Goal: Task Accomplishment & Management: Use online tool/utility

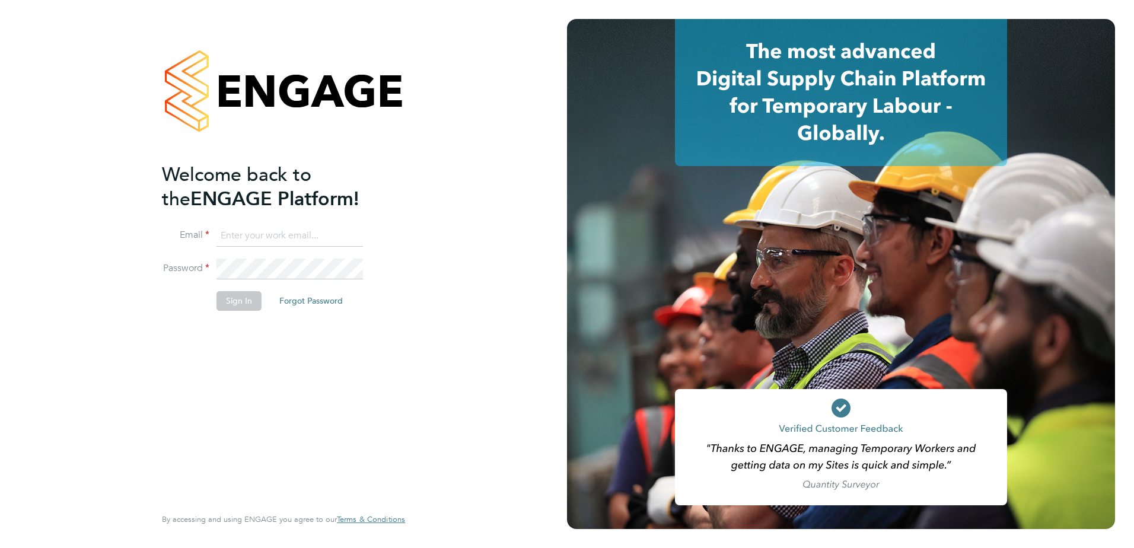
type input "[PERSON_NAME][EMAIL_ADDRESS][PERSON_NAME][DOMAIN_NAME]"
click at [240, 134] on button "Sign In" at bounding box center [239, 300] width 45 height 19
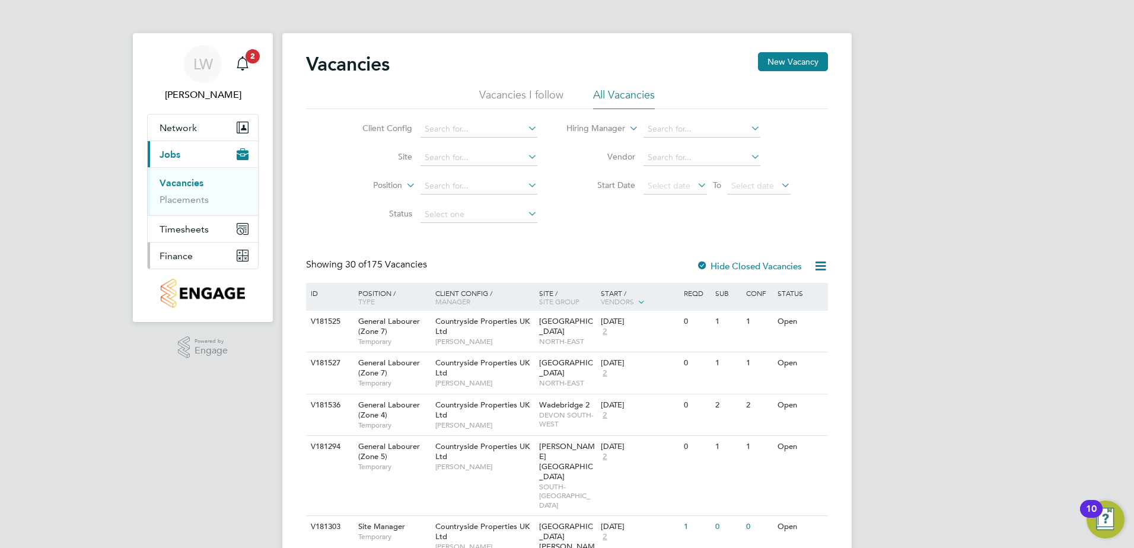
click at [174, 257] on span "Finance" at bounding box center [176, 255] width 33 height 11
click at [194, 243] on li "Invoices & Credit Notes" at bounding box center [204, 243] width 89 height 24
click at [198, 231] on link "Invoices & Credit Notes" at bounding box center [197, 242] width 74 height 23
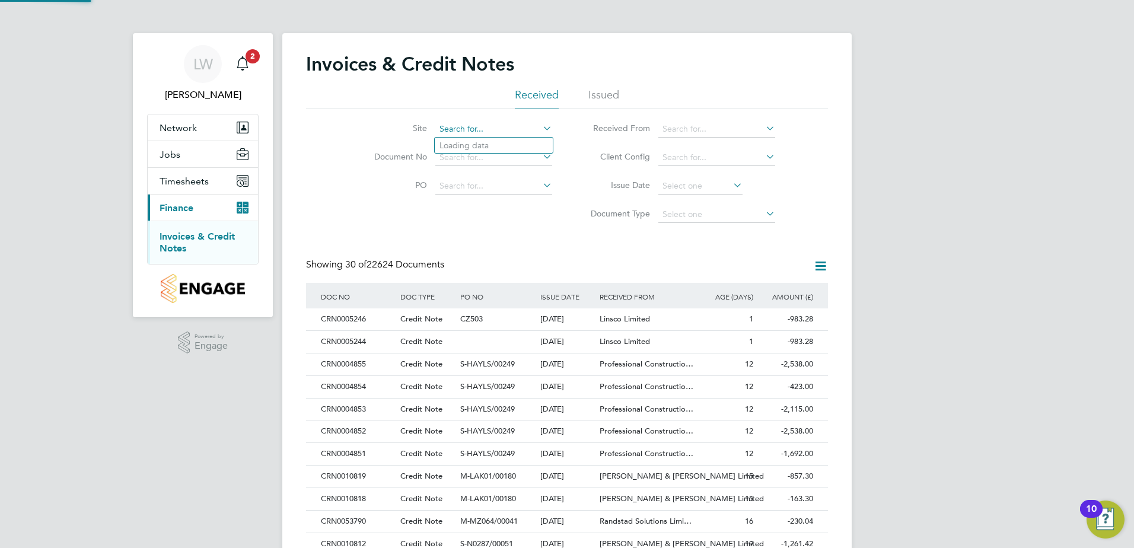
click at [448, 134] on input at bounding box center [494, 129] width 117 height 17
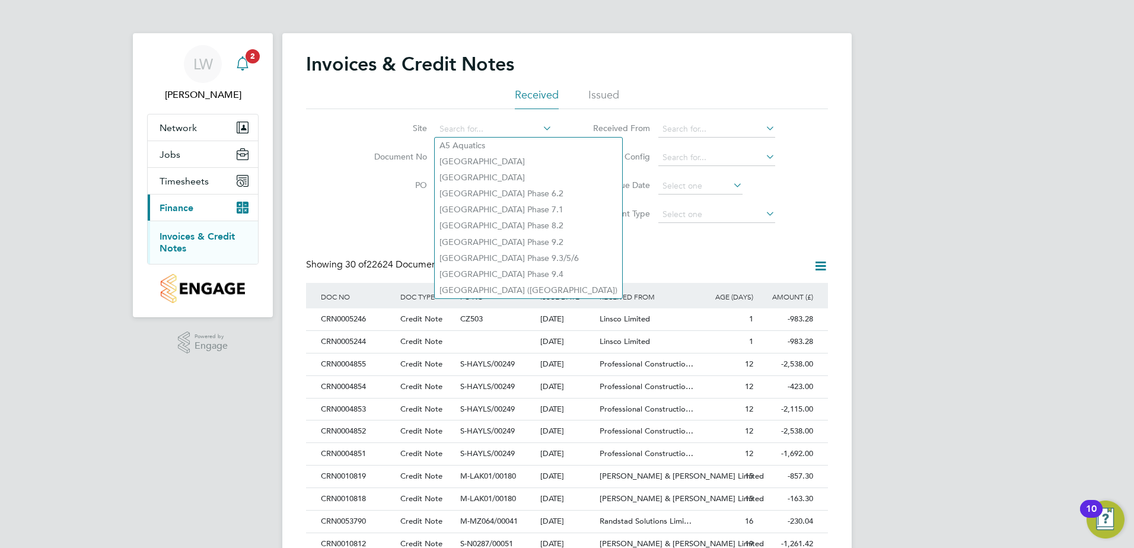
click at [250, 59] on span "2" at bounding box center [253, 56] width 14 height 14
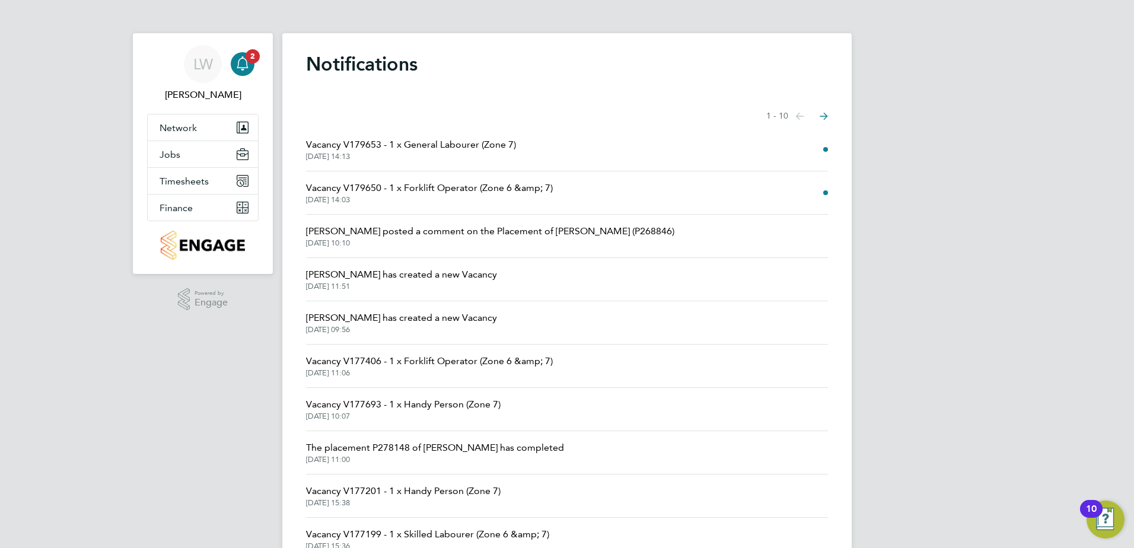
click at [379, 230] on span "Donal Collins posted a comment on the Placement of Dean Collings (P268846)" at bounding box center [490, 231] width 368 height 14
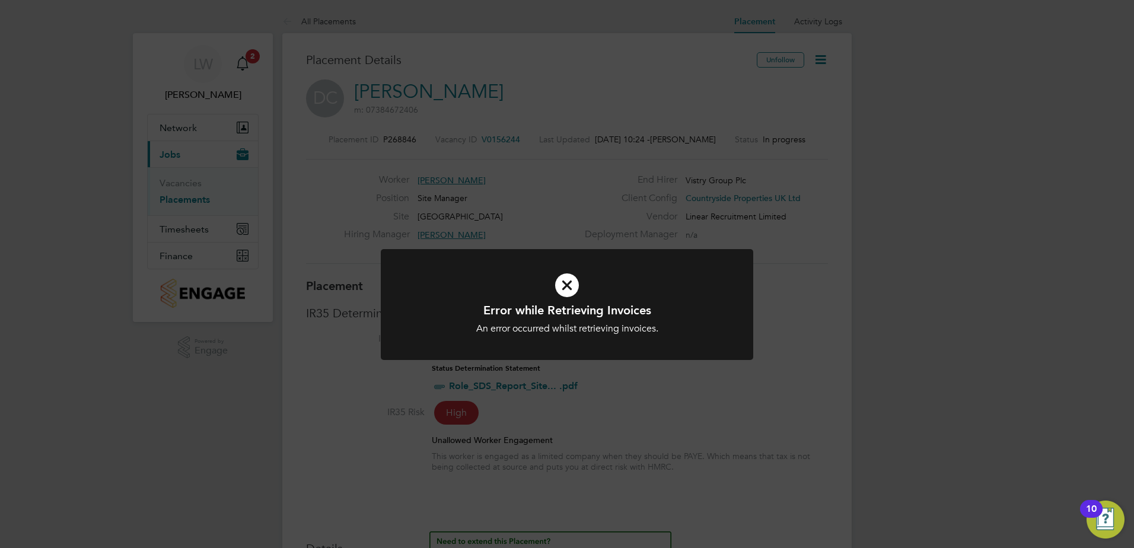
click at [560, 282] on icon at bounding box center [567, 285] width 309 height 46
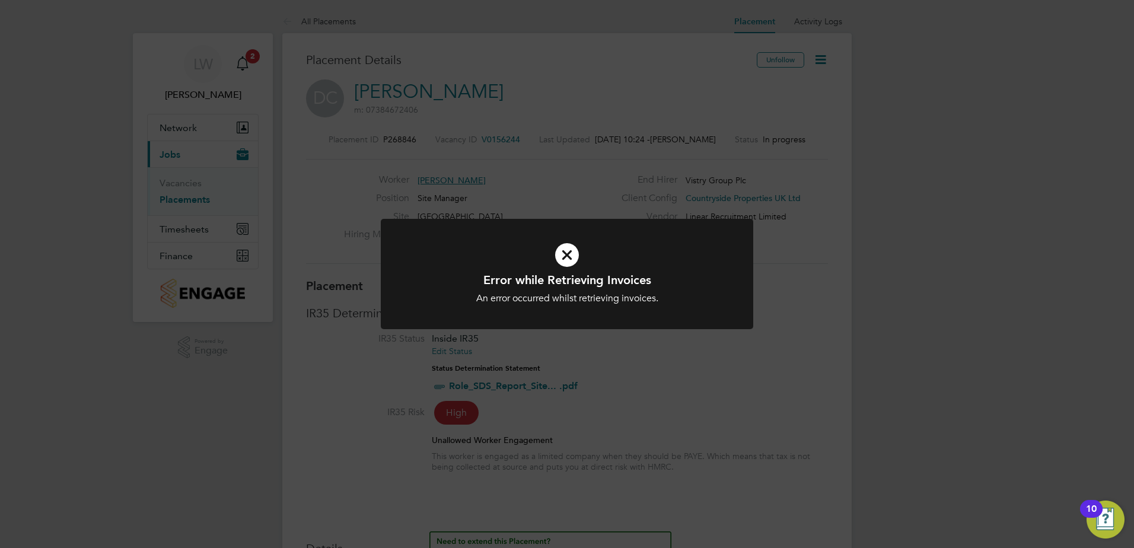
click at [548, 91] on div "Error while Retrieving Invoices An error occurred whilst retrieving invoices. C…" at bounding box center [567, 274] width 1134 height 548
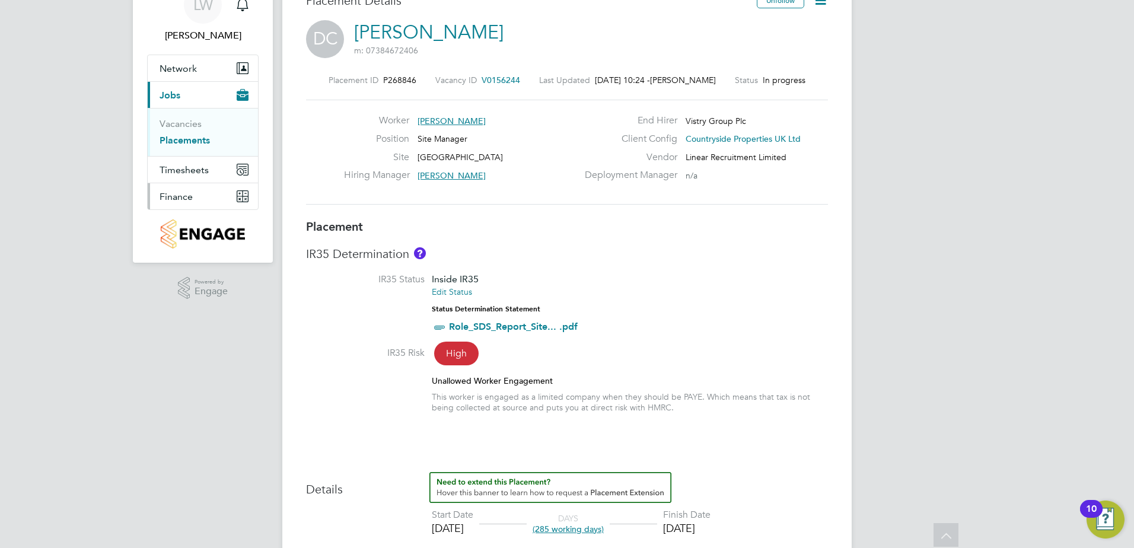
click at [177, 196] on span "Finance" at bounding box center [176, 196] width 33 height 11
click at [173, 205] on button "Finance" at bounding box center [203, 196] width 110 height 26
click at [188, 185] on li "Invoices & Credit Notes" at bounding box center [204, 183] width 89 height 24
click at [195, 174] on link "Invoices & Credit Notes" at bounding box center [197, 182] width 74 height 23
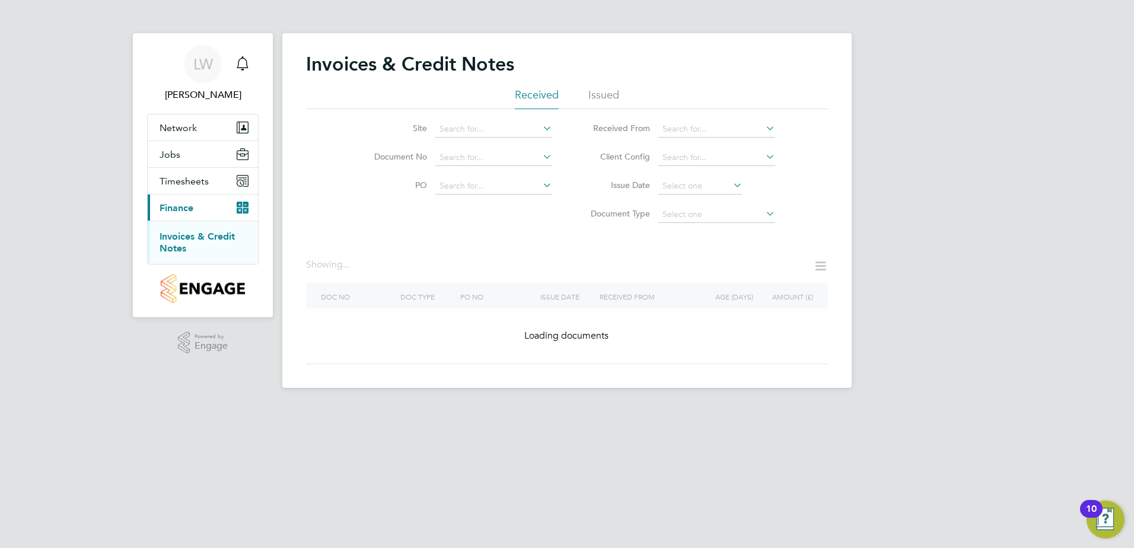
click at [541, 130] on icon at bounding box center [541, 128] width 0 height 17
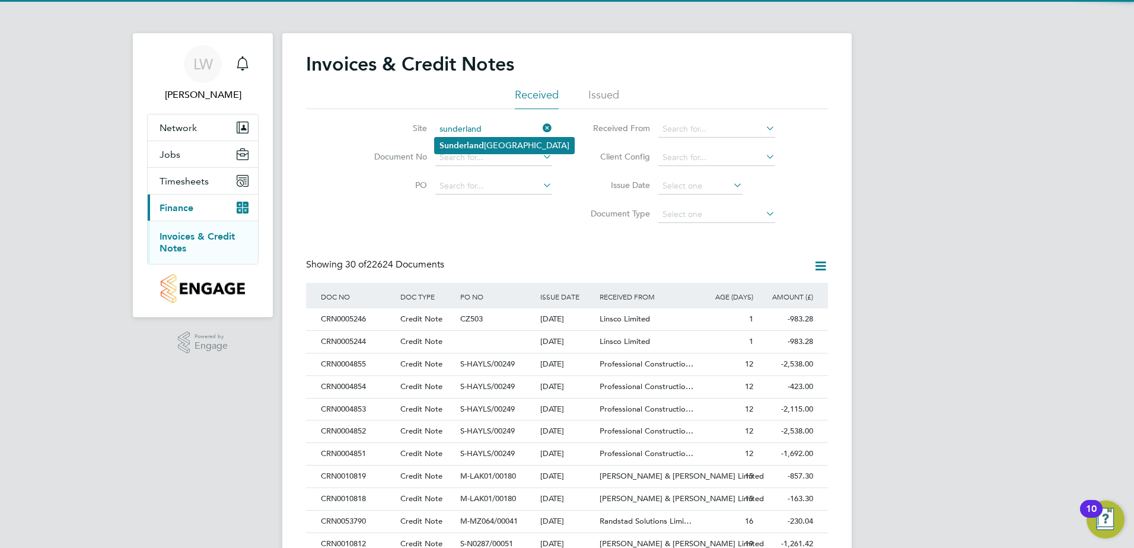
click at [532, 145] on li "Sunderland Civic Centre" at bounding box center [504, 146] width 139 height 16
type input "Sunderland Civic Centre"
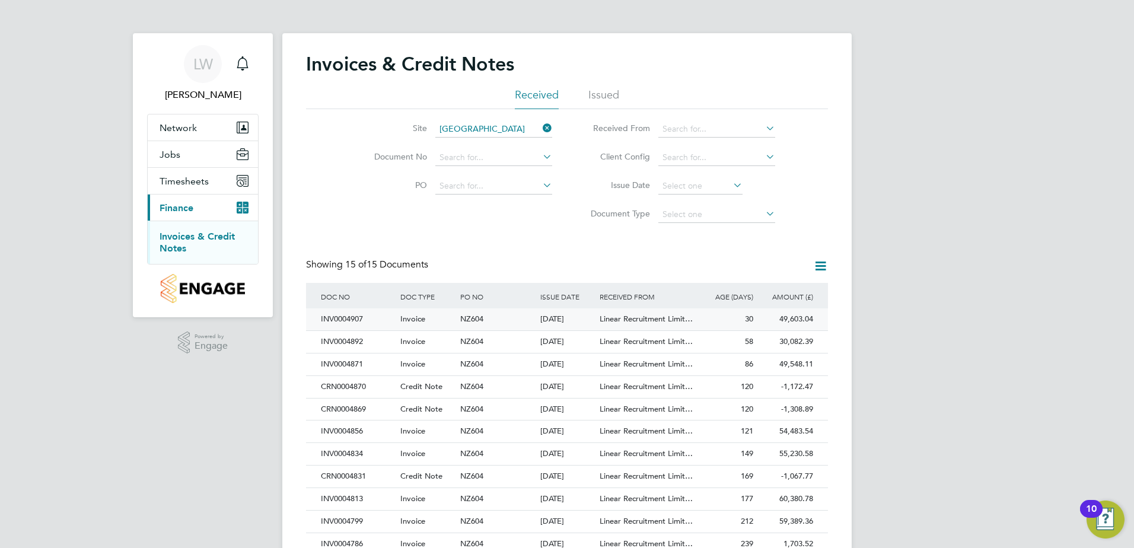
click at [632, 319] on span "Linear Recruitment Limit…" at bounding box center [646, 319] width 93 height 10
